Goal: Transaction & Acquisition: Subscribe to service/newsletter

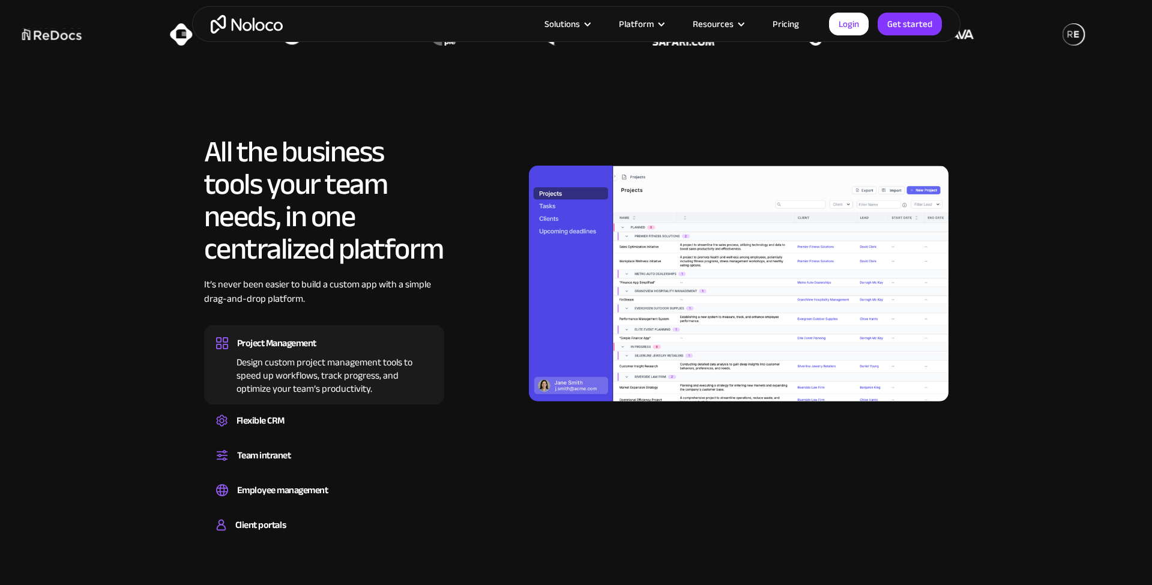
scroll to position [1260, 0]
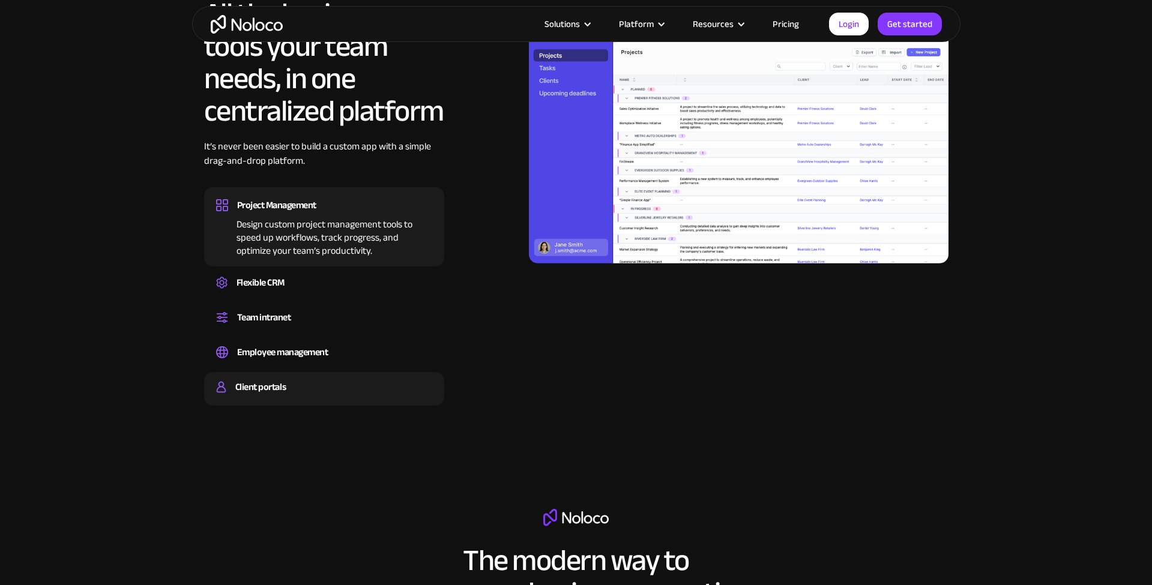
click at [259, 398] on div "Build a secure, fully-branded, and personalized client portal that lets your cu…" at bounding box center [324, 398] width 216 height 4
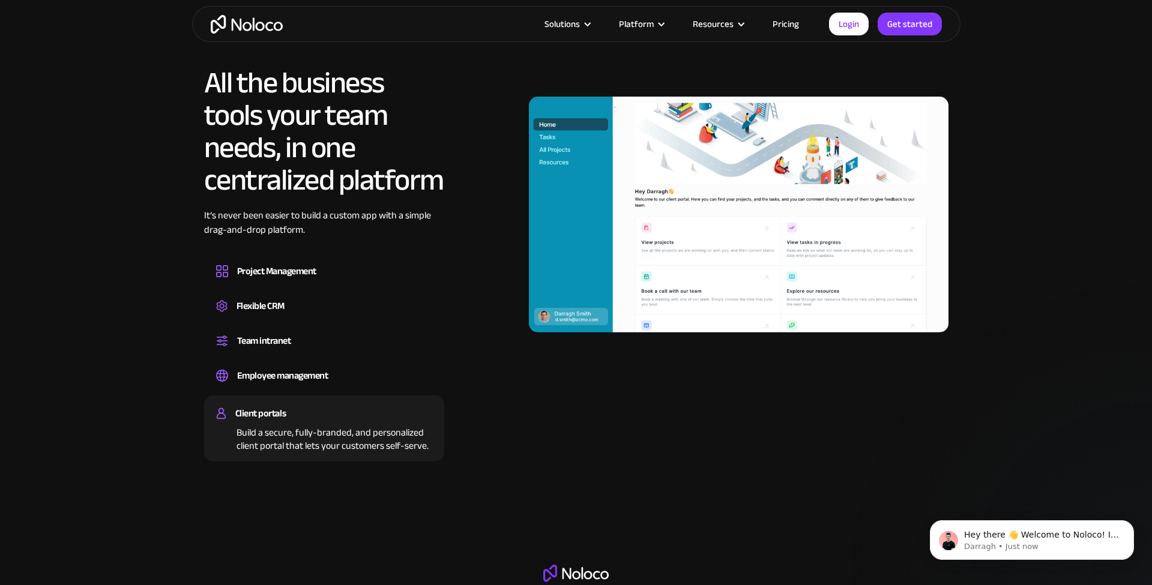
scroll to position [0, 0]
click at [918, 25] on link "Get started" at bounding box center [909, 24] width 64 height 23
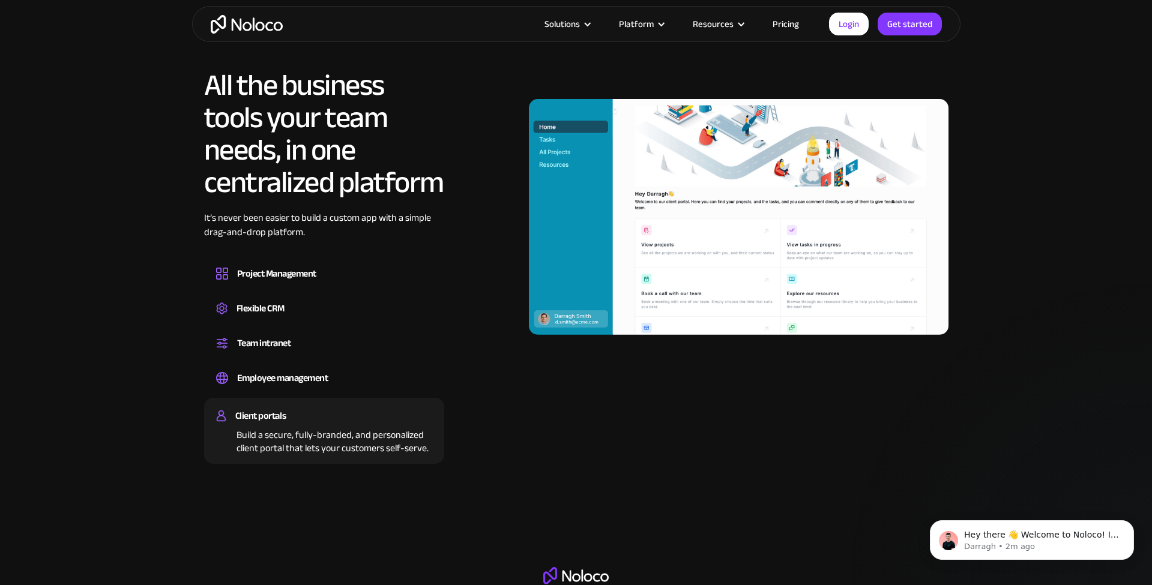
click at [898, 12] on div "Solutions Use Cases Business Types Project Management Keep track of customers, …" at bounding box center [576, 24] width 768 height 36
click at [901, 21] on link "Get started" at bounding box center [909, 24] width 64 height 23
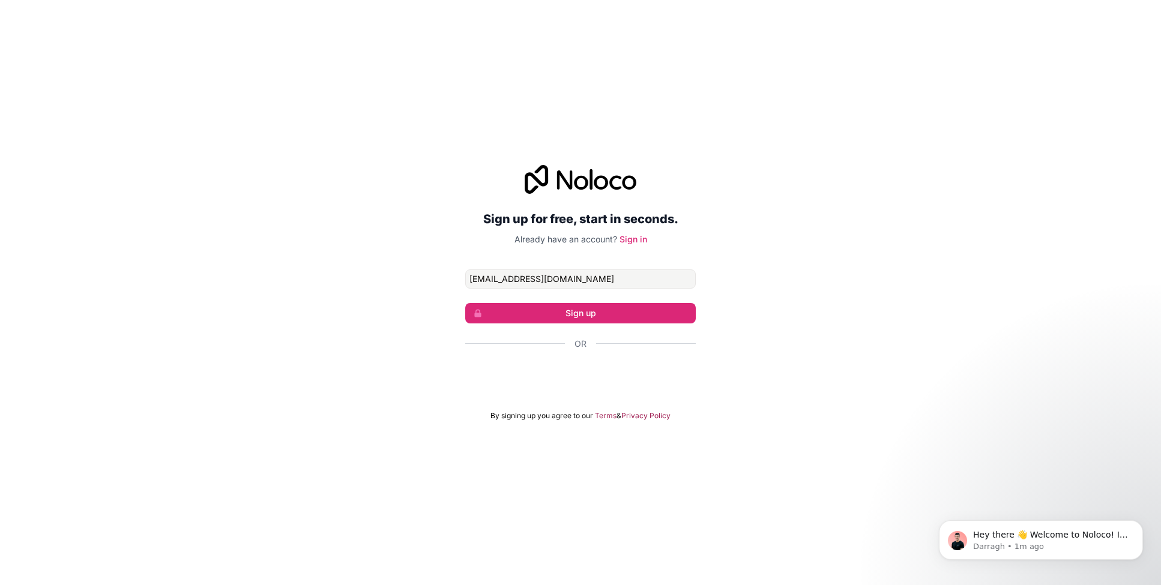
click at [646, 376] on div "Sign in with Google. Opens in new tab" at bounding box center [580, 376] width 230 height 26
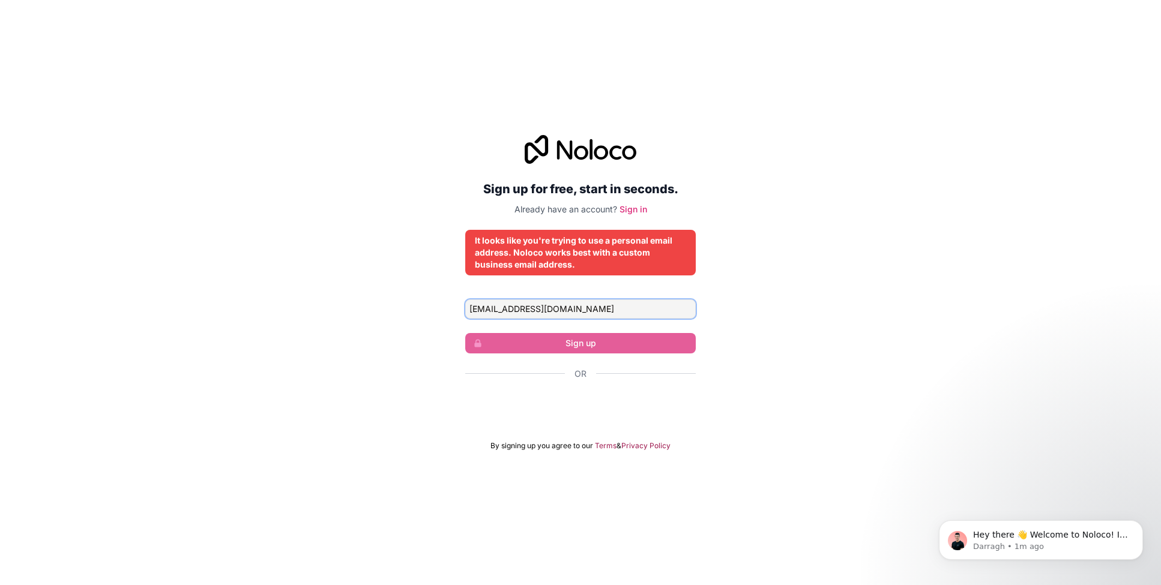
click at [606, 311] on input "[EMAIL_ADDRESS][DOMAIN_NAME]" at bounding box center [580, 308] width 230 height 19
click at [603, 399] on div "Sign in with Google. Opens in new tab" at bounding box center [580, 406] width 230 height 26
click at [557, 307] on input "[EMAIL_ADDRESS][DOMAIN_NAME]" at bounding box center [580, 308] width 230 height 19
click at [604, 313] on input "[EMAIL_ADDRESS][DOMAIN_NAME]" at bounding box center [580, 308] width 230 height 19
drag, startPoint x: 595, startPoint y: 309, endPoint x: 505, endPoint y: 310, distance: 90.0
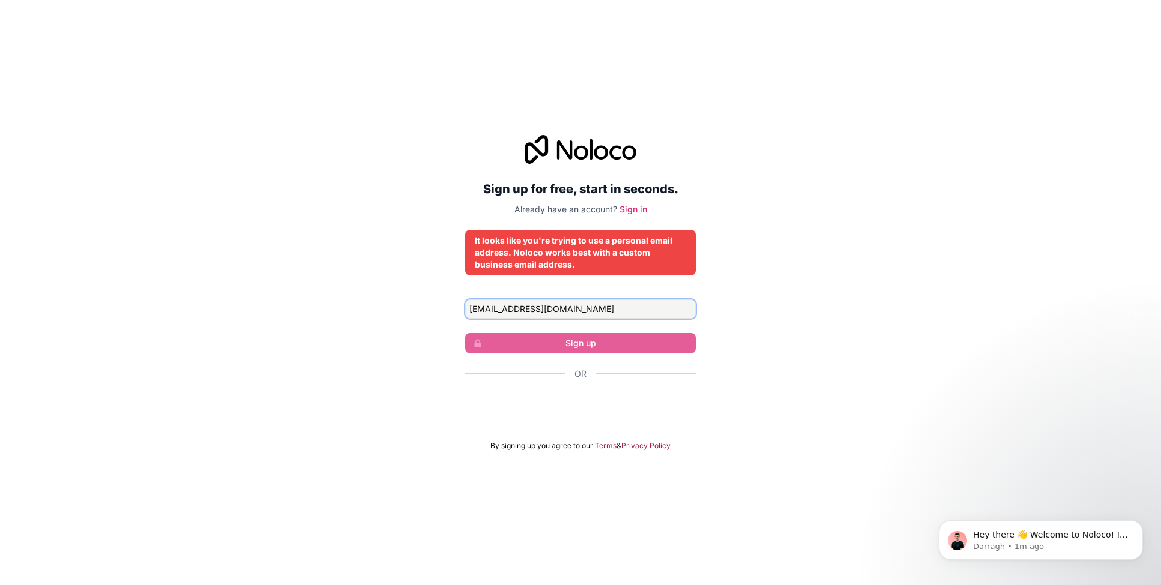
click at [505, 310] on input "[EMAIL_ADDRESS][DOMAIN_NAME]" at bounding box center [580, 308] width 230 height 19
click at [633, 306] on input "[PERSON_NAME][EMAIL_ADDRESS][PERSON_NAME][DOMAIN_NAME]" at bounding box center [580, 308] width 230 height 19
type input "[PERSON_NAME][EMAIL_ADDRESS][PERSON_NAME][DOMAIN_NAME]"
drag, startPoint x: 814, startPoint y: 316, endPoint x: 781, endPoint y: 324, distance: 33.3
click at [814, 318] on div "Sign up for free, start in seconds. Already have an account? Sign in It looks l…" at bounding box center [580, 292] width 1161 height 349
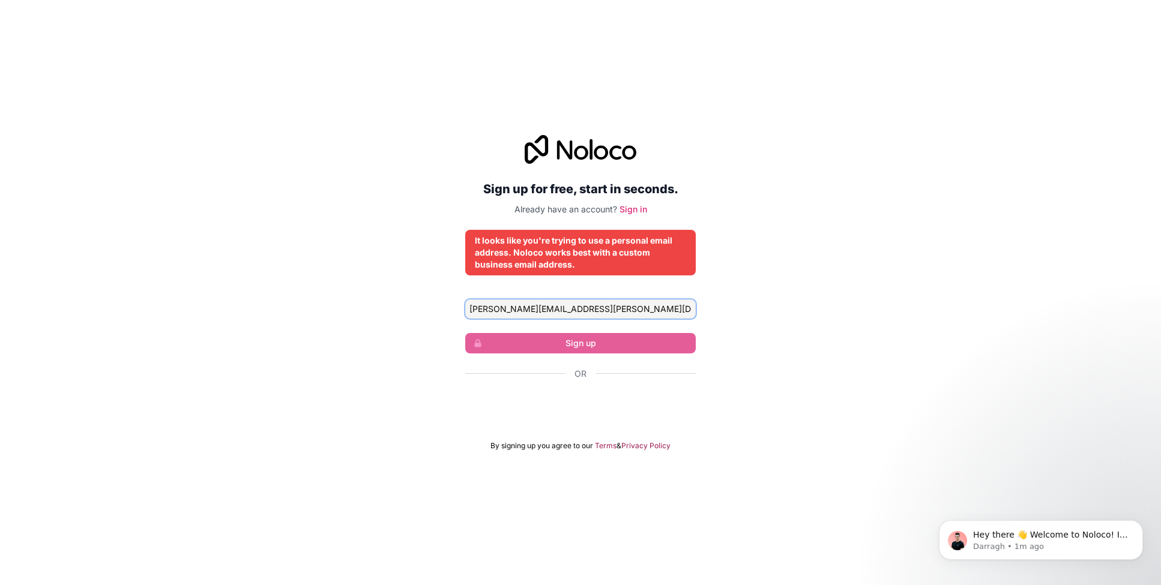
click at [626, 311] on input "[PERSON_NAME][EMAIL_ADDRESS][PERSON_NAME][DOMAIN_NAME]" at bounding box center [580, 308] width 230 height 19
